Goal: Find specific page/section: Find specific page/section

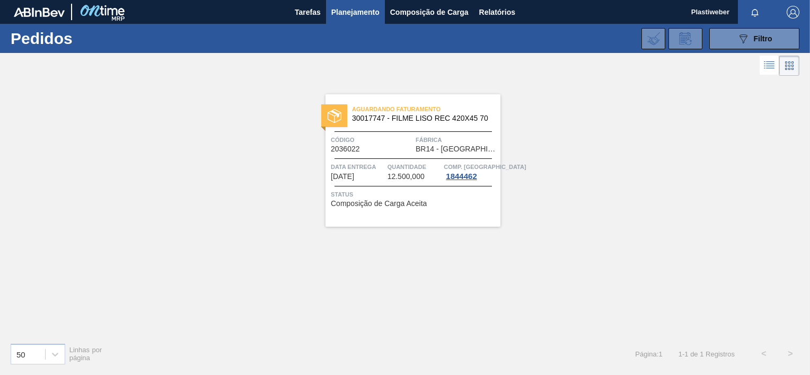
click at [302, 24] on div "089F7B8B-B2A5-4AFE-B5C0-19BA573D28AC Filtro Código Pedido Portal Códido PO SAP …" at bounding box center [484, 39] width 642 height 32
click at [305, 14] on span "Tarefas" at bounding box center [308, 12] width 26 height 13
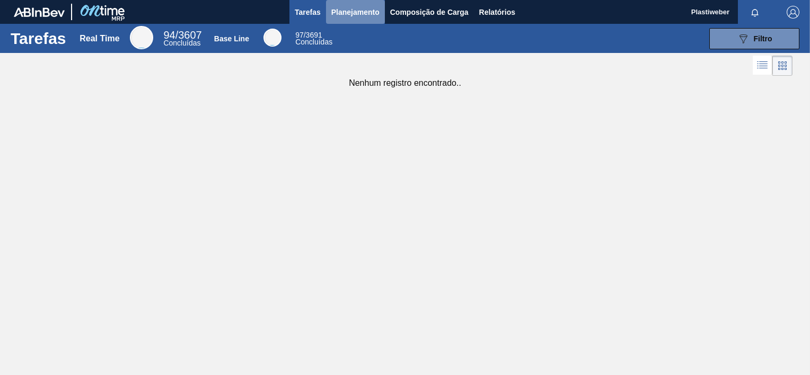
click at [370, 18] on span "Planejamento" at bounding box center [355, 12] width 48 height 13
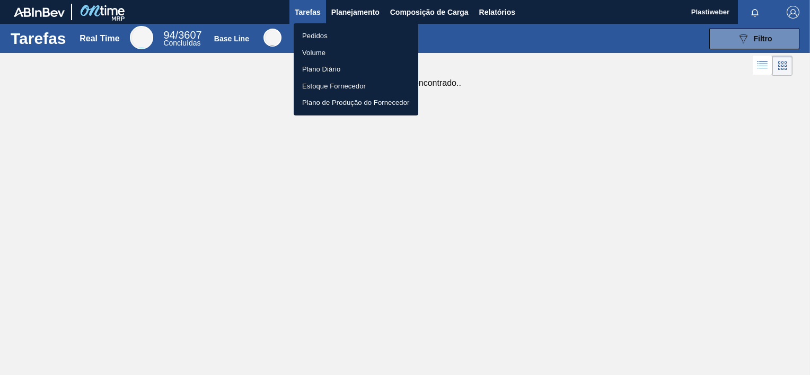
click at [330, 38] on li "Pedidos" at bounding box center [356, 36] width 125 height 17
